Goal: Task Accomplishment & Management: Manage account settings

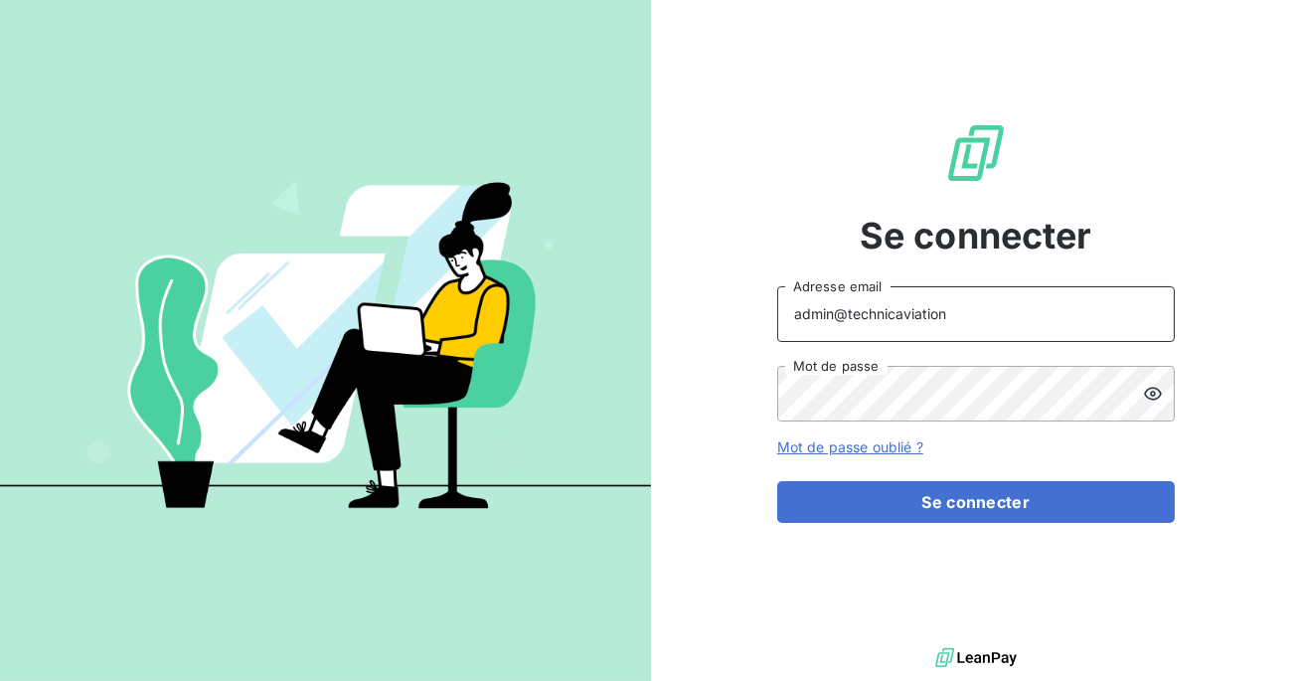
click at [1005, 326] on input "admin@technicaviation" at bounding box center [976, 314] width 398 height 56
type input "admin@ubaparis"
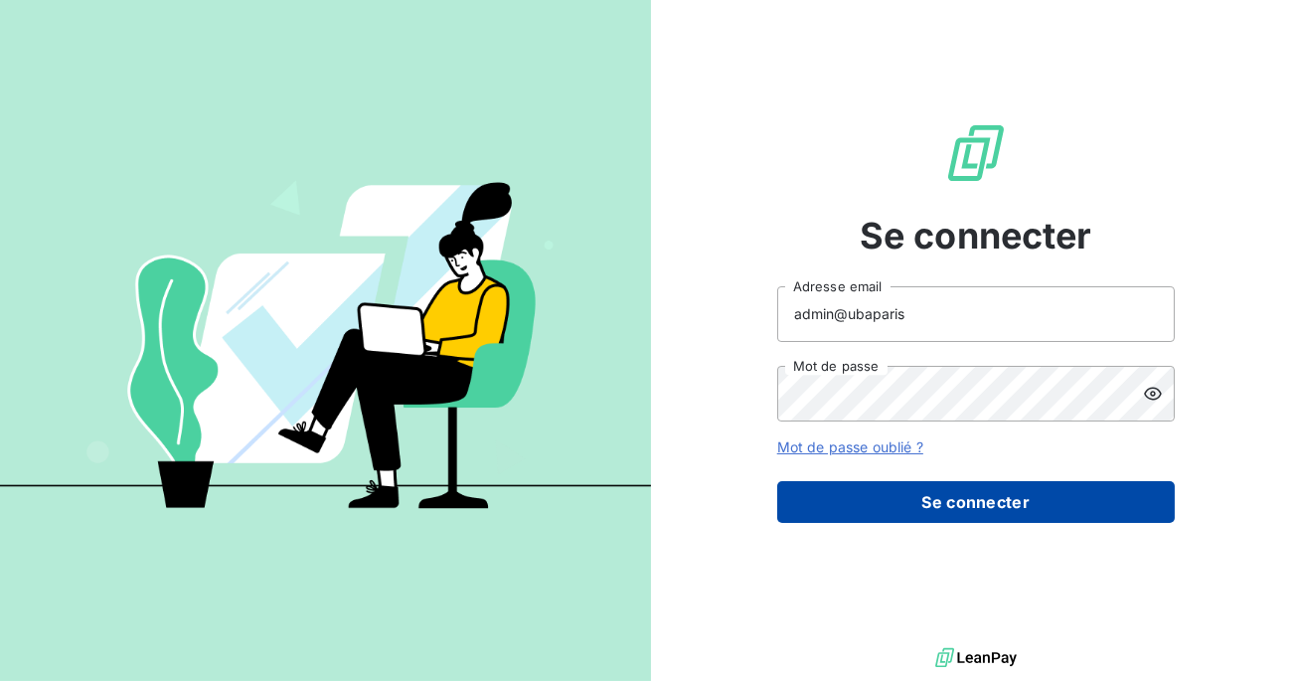
click at [929, 516] on button "Se connecter" at bounding box center [976, 502] width 398 height 42
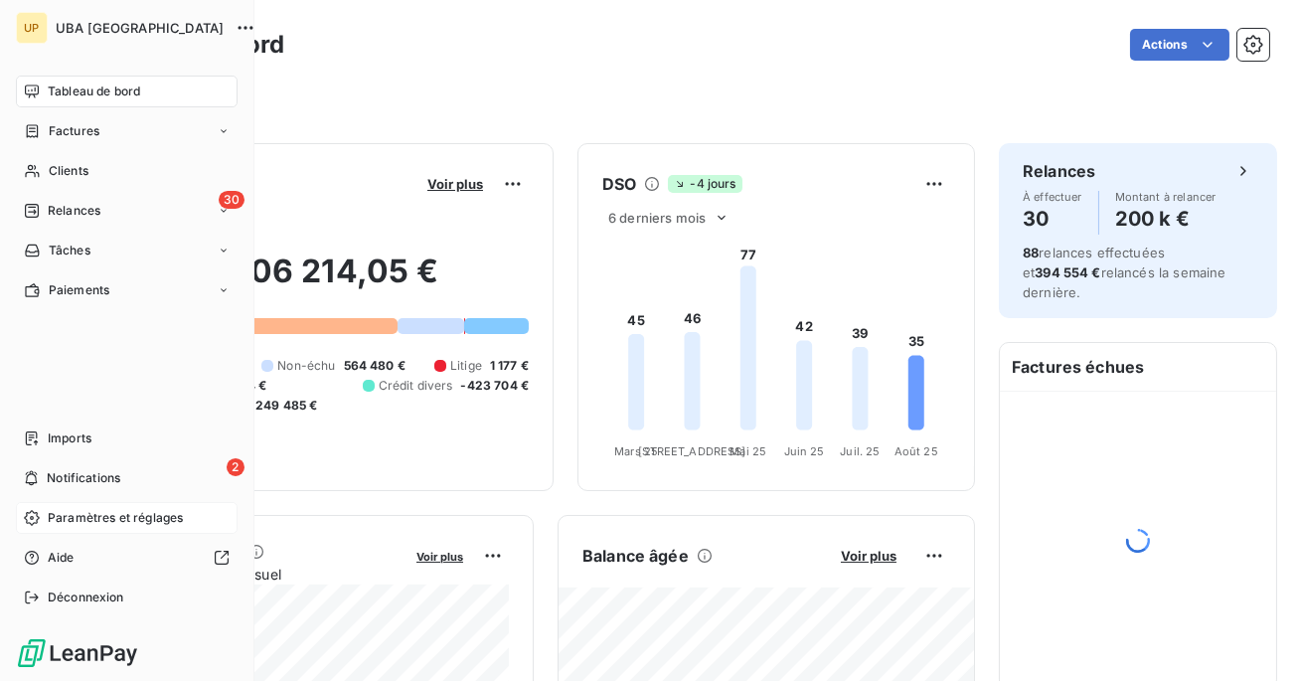
click at [77, 511] on span "Paramètres et réglages" at bounding box center [115, 518] width 135 height 18
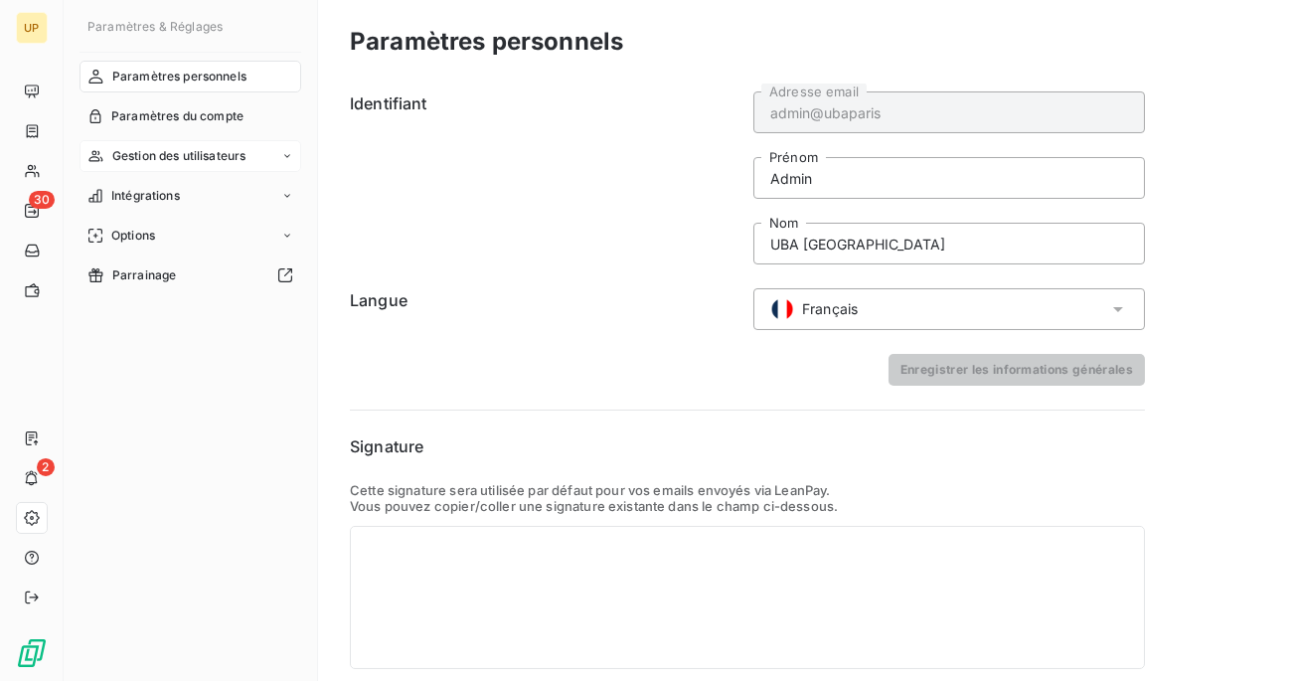
click at [163, 155] on span "Gestion des utilisateurs" at bounding box center [179, 156] width 134 height 18
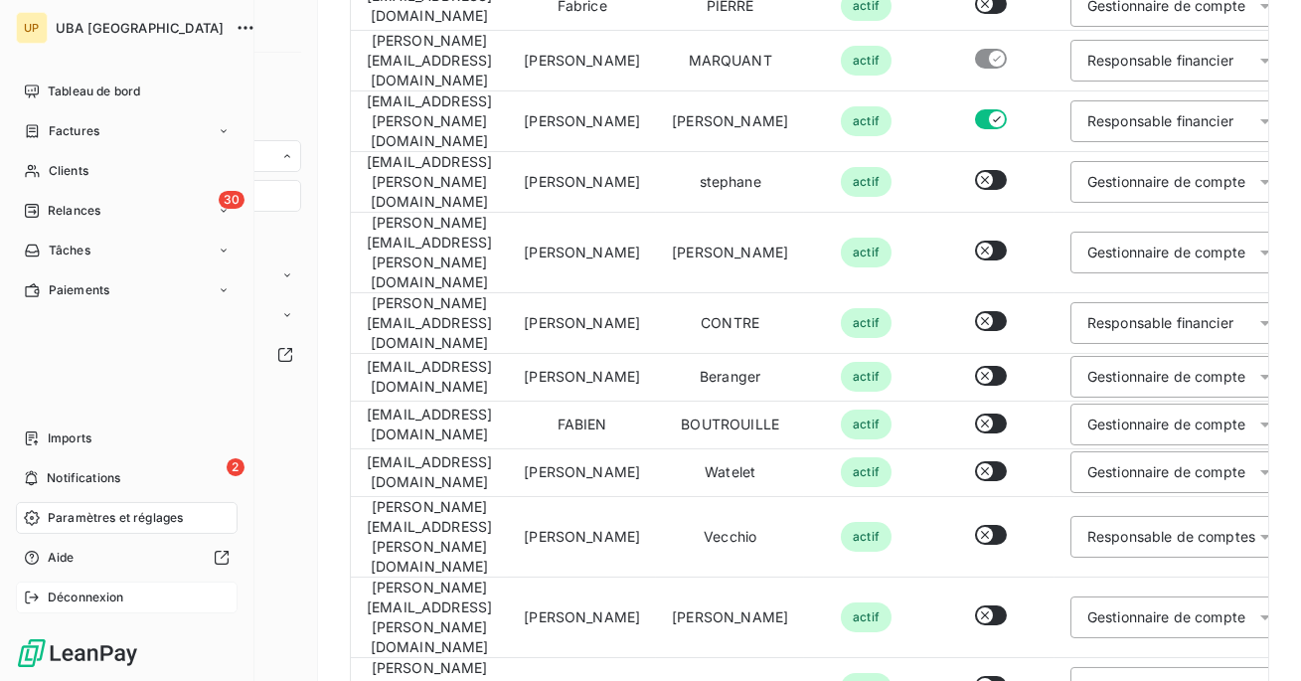
click at [31, 599] on icon at bounding box center [32, 597] width 16 height 16
